Goal: Task Accomplishment & Management: Use online tool/utility

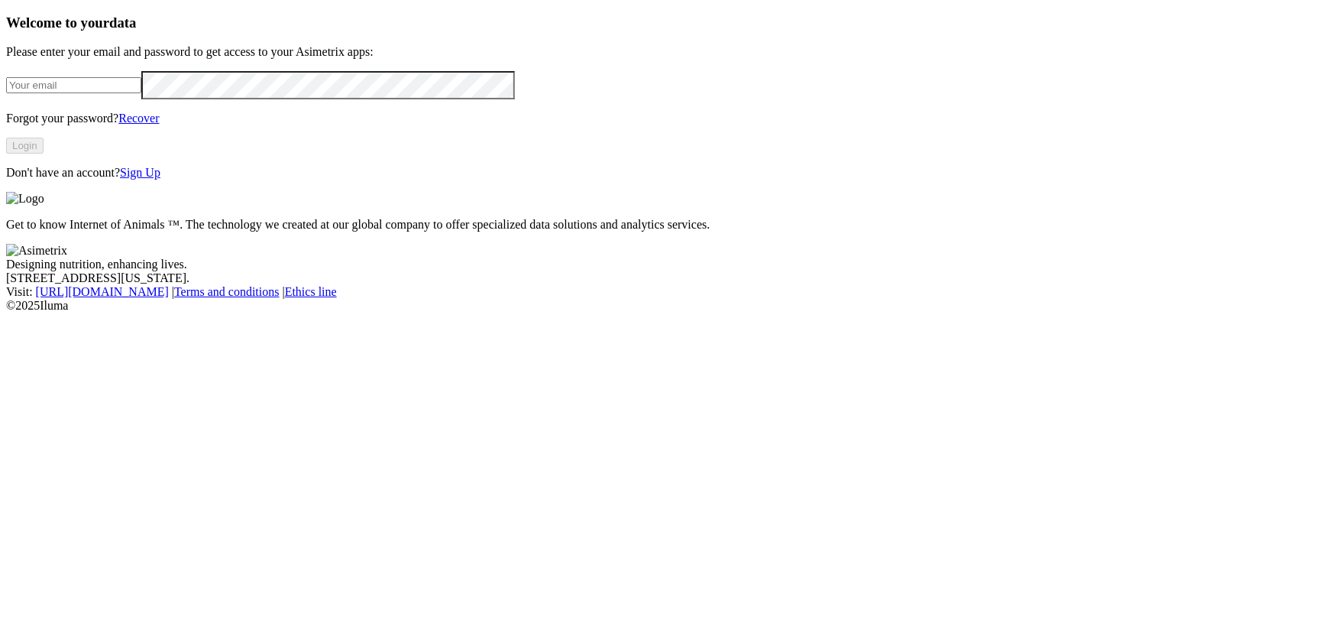
type input "[PERSON_NAME][EMAIL_ADDRESS][DOMAIN_NAME]"
click at [44, 154] on button "Login" at bounding box center [24, 146] width 37 height 16
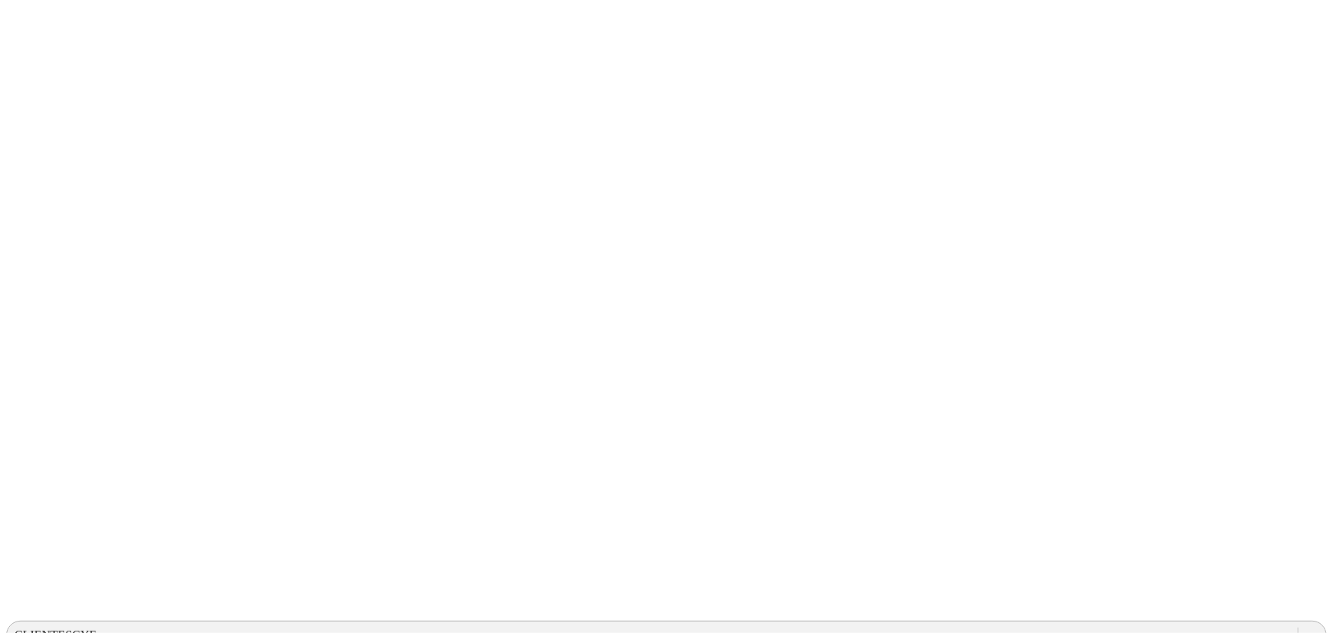
click at [946, 624] on div "CLIENTESCYF" at bounding box center [652, 635] width 1291 height 23
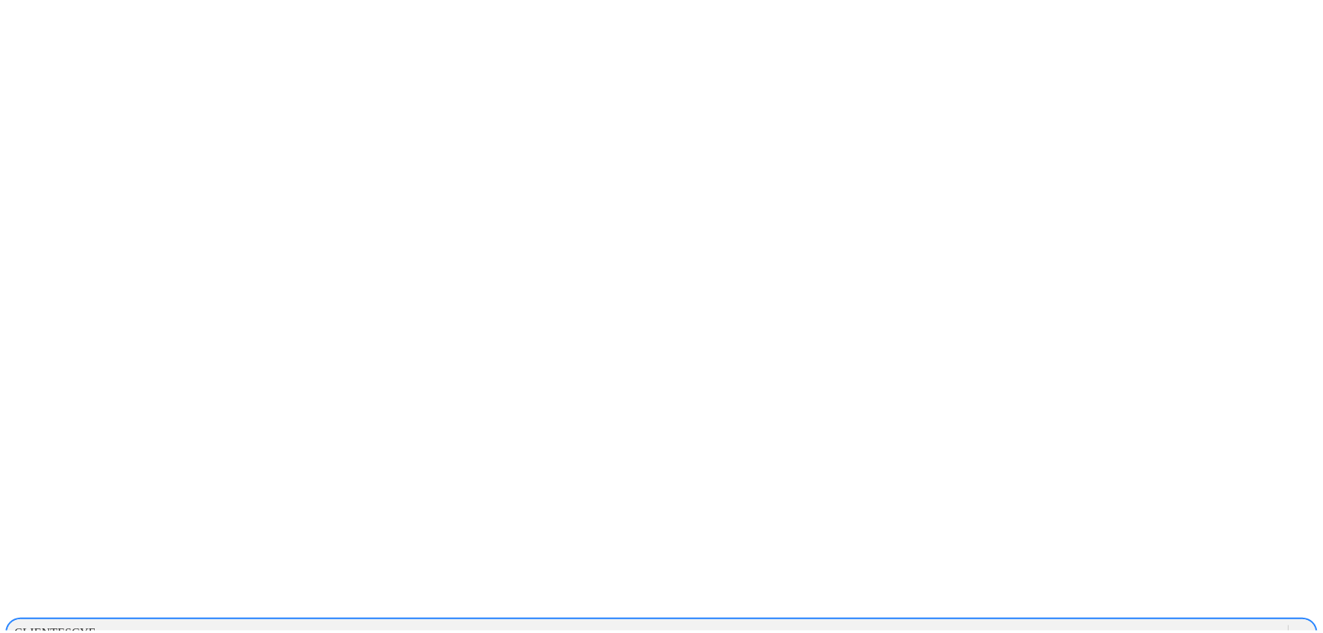
scroll to position [277, 0]
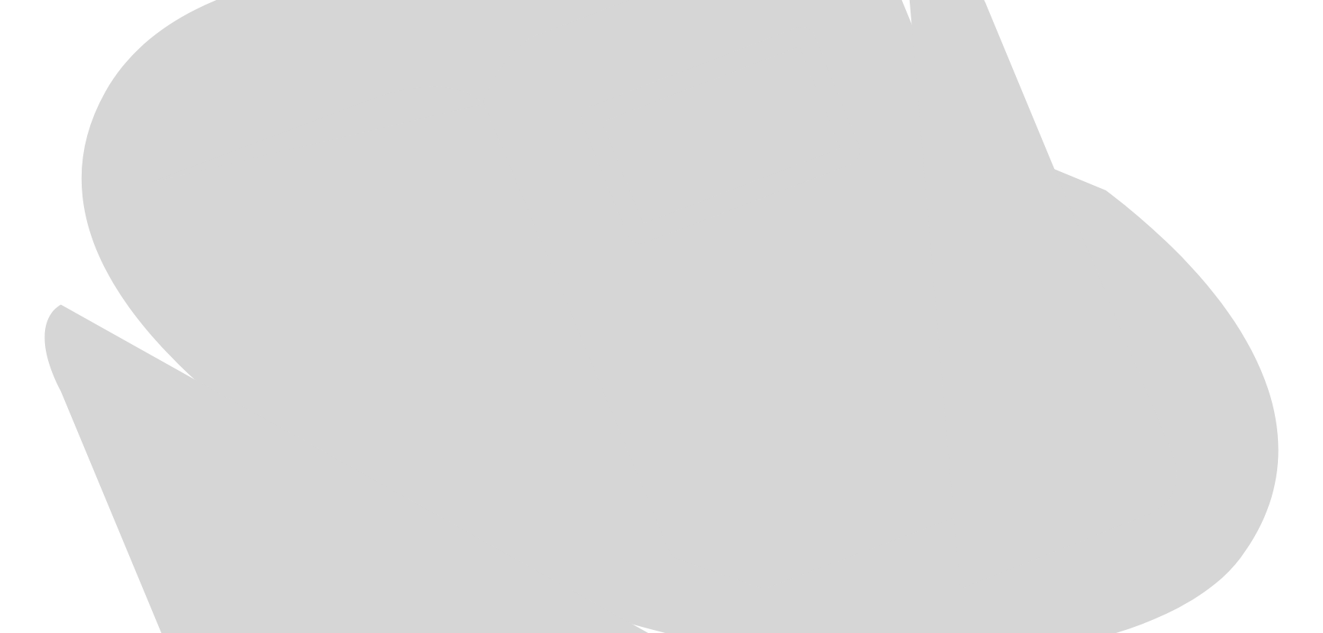
scroll to position [900, 0]
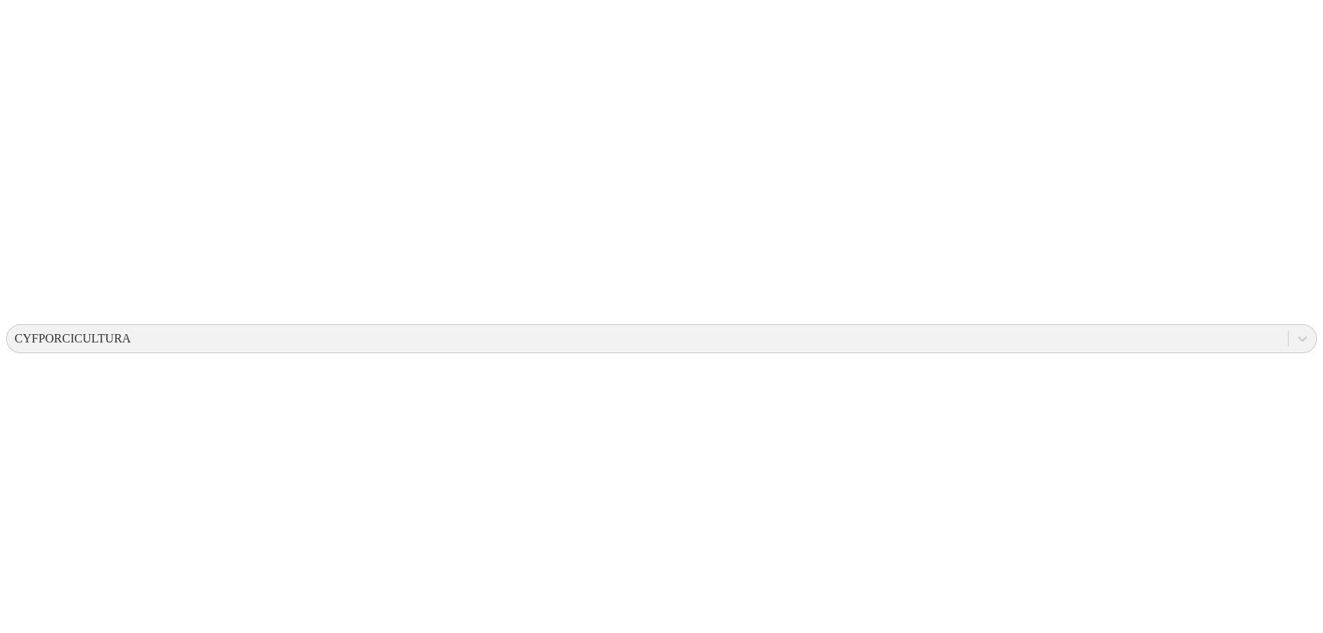
scroll to position [0, 0]
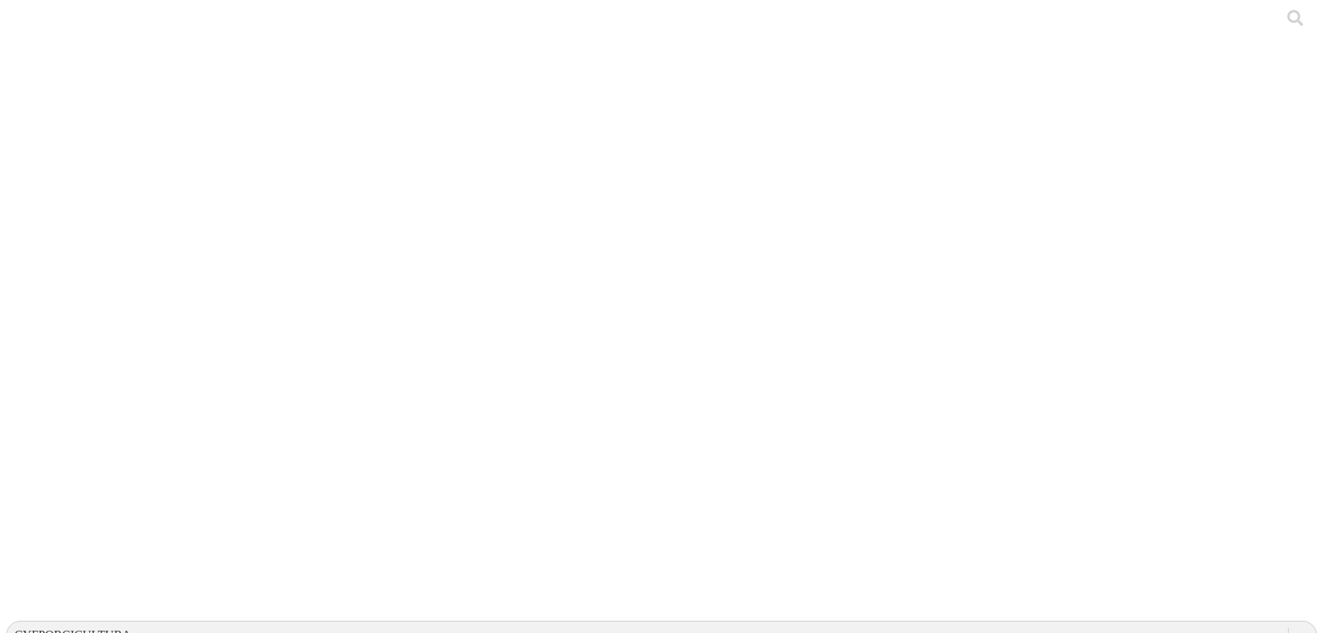
click at [131, 628] on div "CYFPORCICULTURA" at bounding box center [73, 635] width 116 height 14
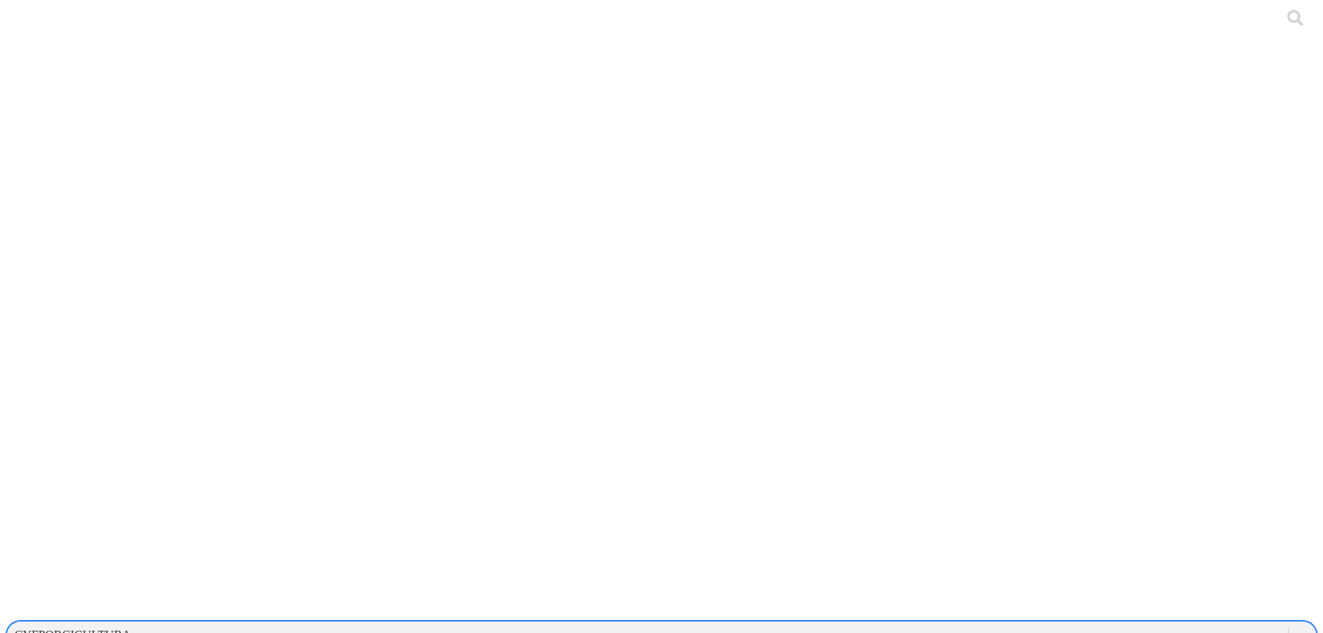
scroll to position [556, 0]
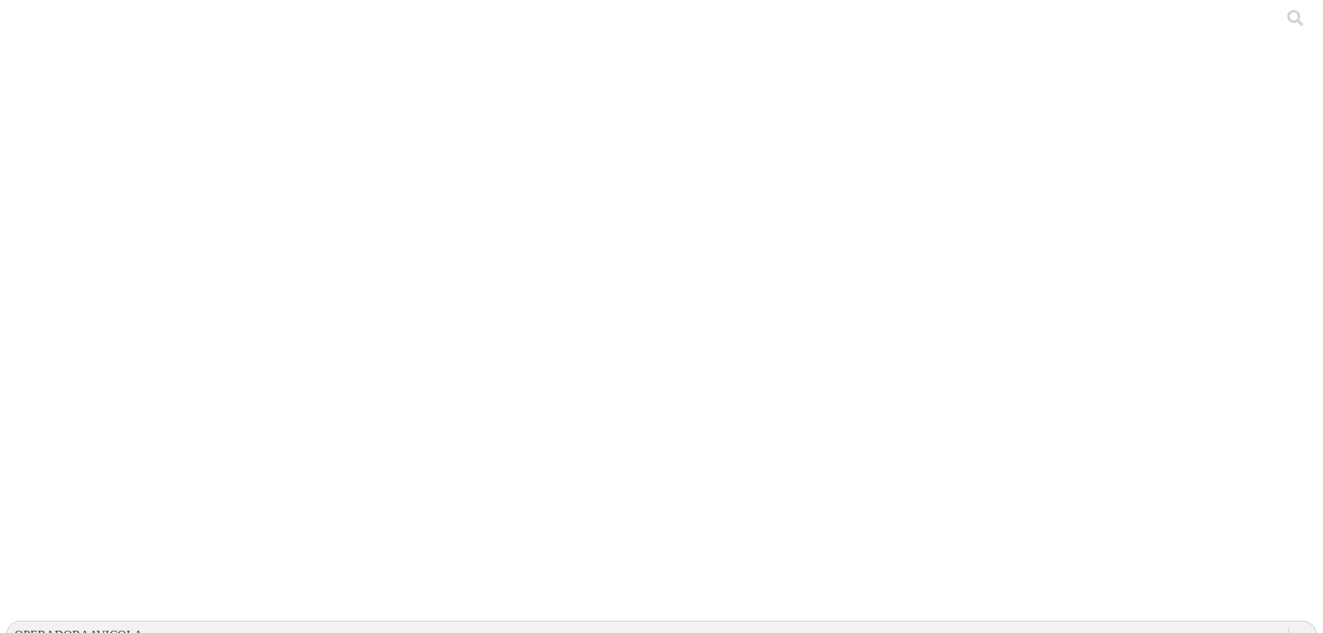
drag, startPoint x: 34, startPoint y: 343, endPoint x: 40, endPoint y: 335, distance: 10.3
